Goal: Navigation & Orientation: Find specific page/section

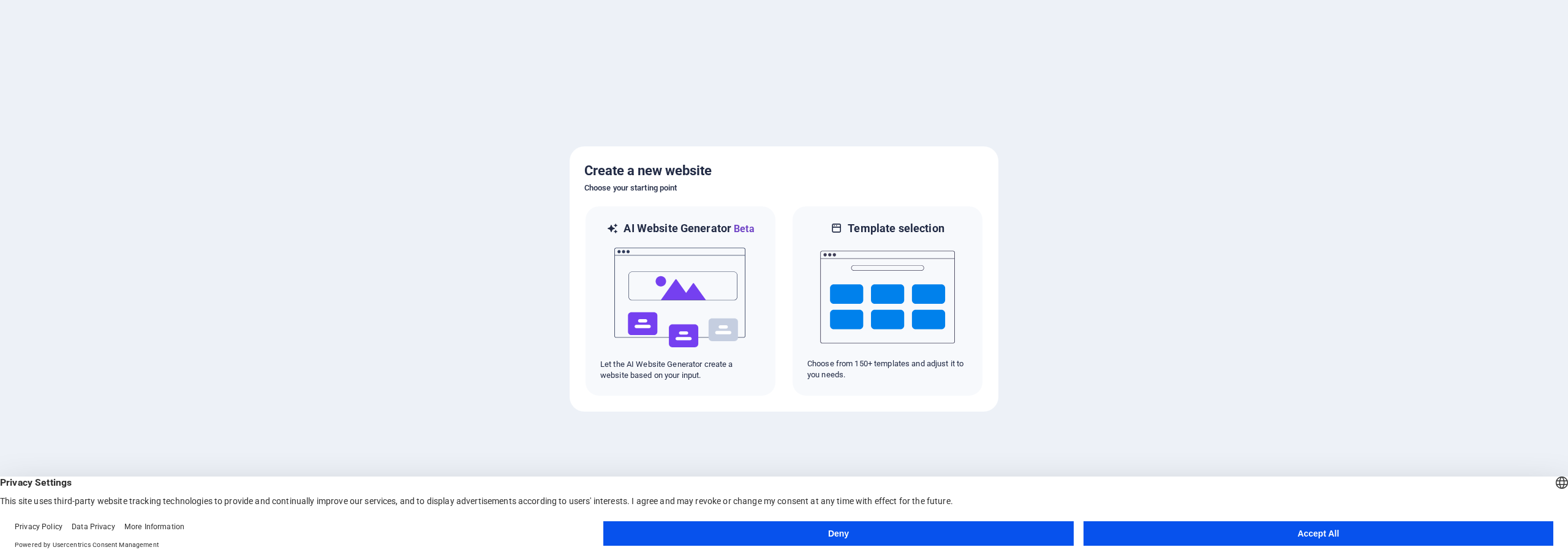
click at [935, 527] on button "Deny" at bounding box center [838, 534] width 470 height 24
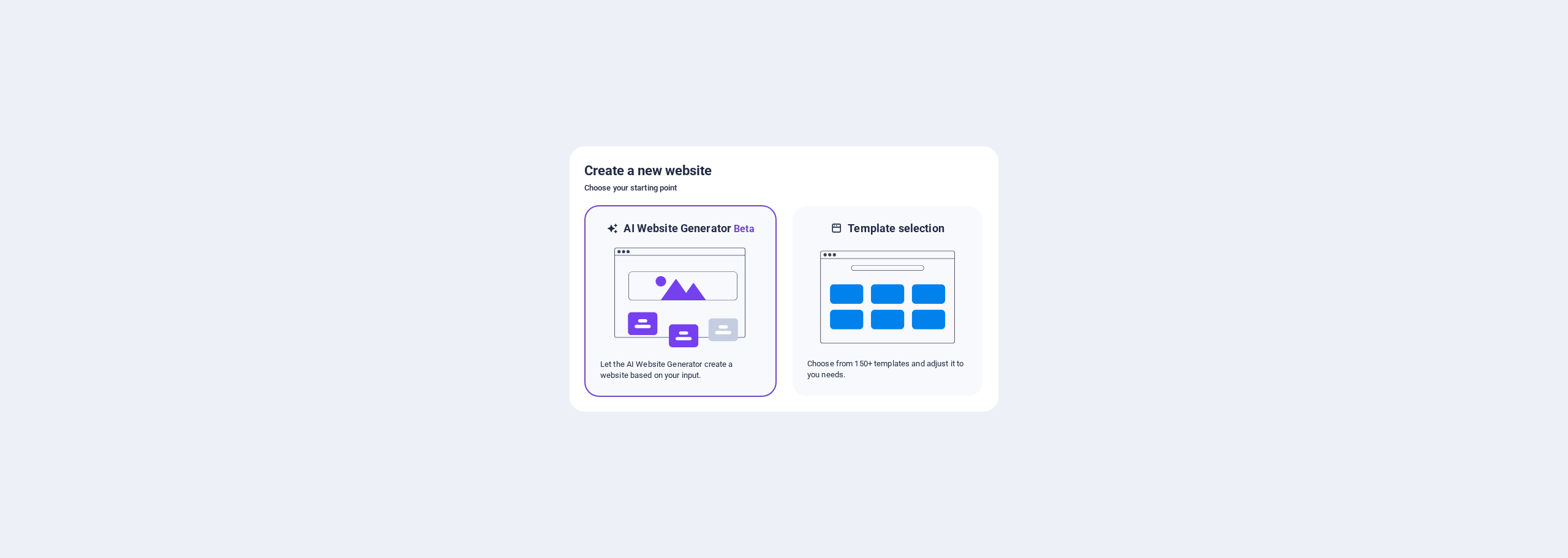
click at [721, 284] on img at bounding box center [680, 298] width 135 height 122
